Goal: Task Accomplishment & Management: Manage account settings

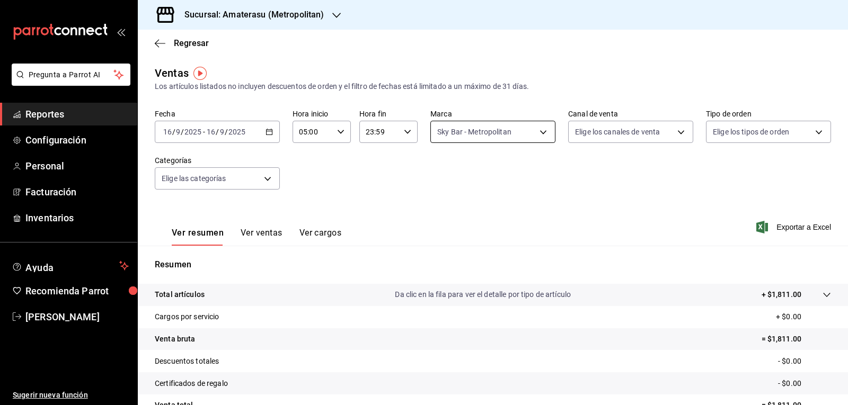
click at [456, 137] on body "Pregunta a Parrot AI Reportes Configuración Personal Facturación Inventarios Ay…" at bounding box center [424, 202] width 848 height 405
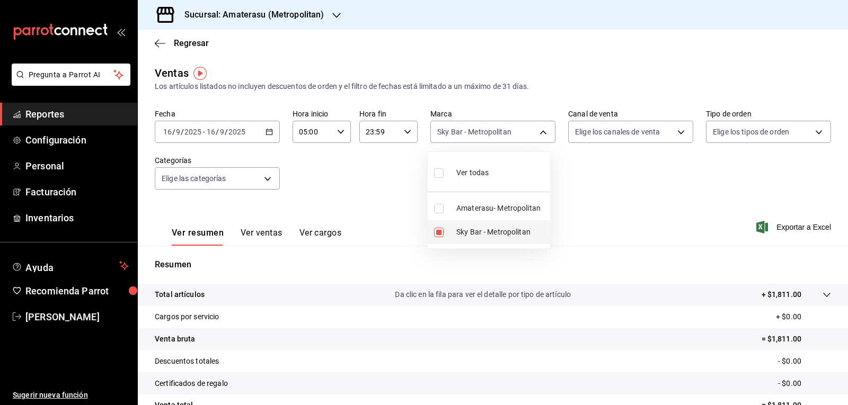
click at [439, 235] on input "checkbox" at bounding box center [439, 233] width 10 height 10
checkbox input "false"
click at [440, 210] on input "checkbox" at bounding box center [439, 209] width 10 height 10
checkbox input "true"
type input "e4cd7fcb-d45b-43ae-a99f-ad4ccfcd9032"
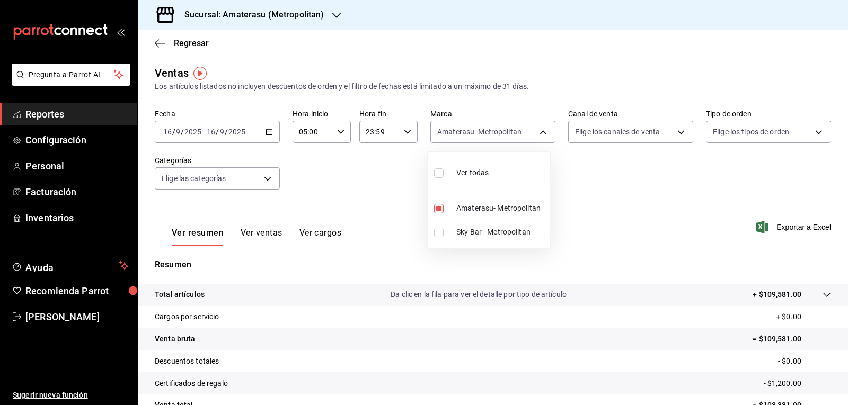
click at [627, 206] on div at bounding box center [424, 202] width 848 height 405
click at [469, 138] on body "Pregunta a Parrot AI Reportes Configuración Personal Facturación Inventarios Ay…" at bounding box center [424, 202] width 848 height 405
click at [441, 210] on input "checkbox" at bounding box center [439, 209] width 10 height 10
checkbox input "false"
click at [440, 235] on input "checkbox" at bounding box center [439, 233] width 10 height 10
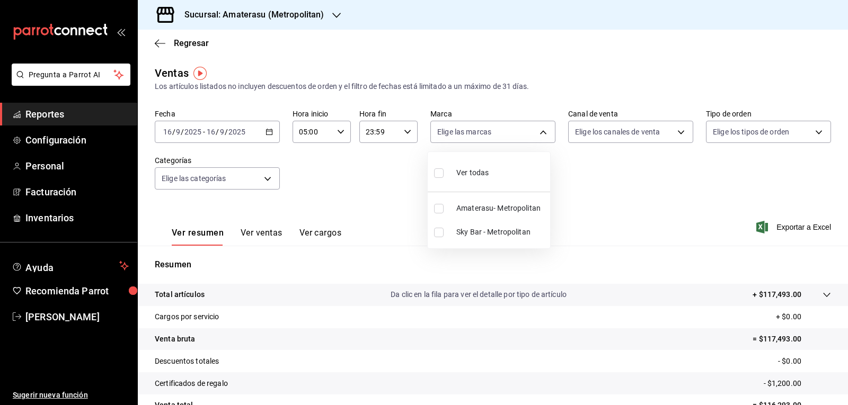
checkbox input "true"
type input "f3afaab8-8c3d-4e49-a299-af9bdf6027b2"
click at [598, 206] on div at bounding box center [424, 202] width 848 height 405
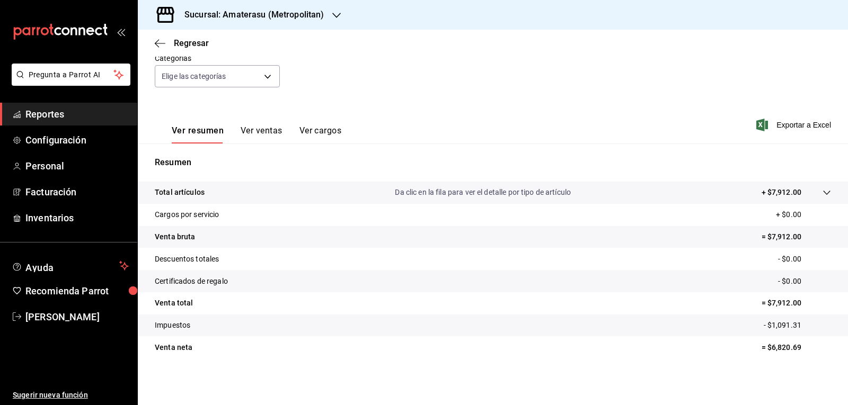
scroll to position [7, 0]
